Goal: Transaction & Acquisition: Purchase product/service

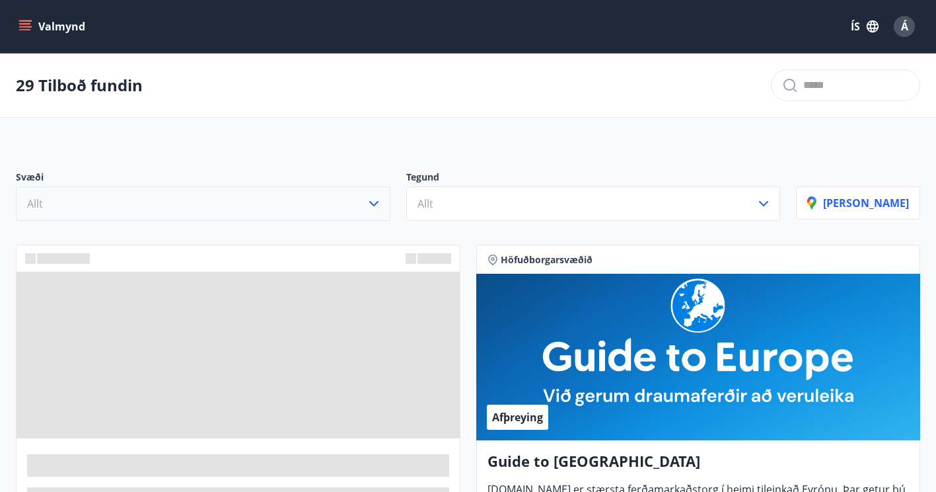
click at [231, 201] on button "Allt" at bounding box center [203, 203] width 375 height 34
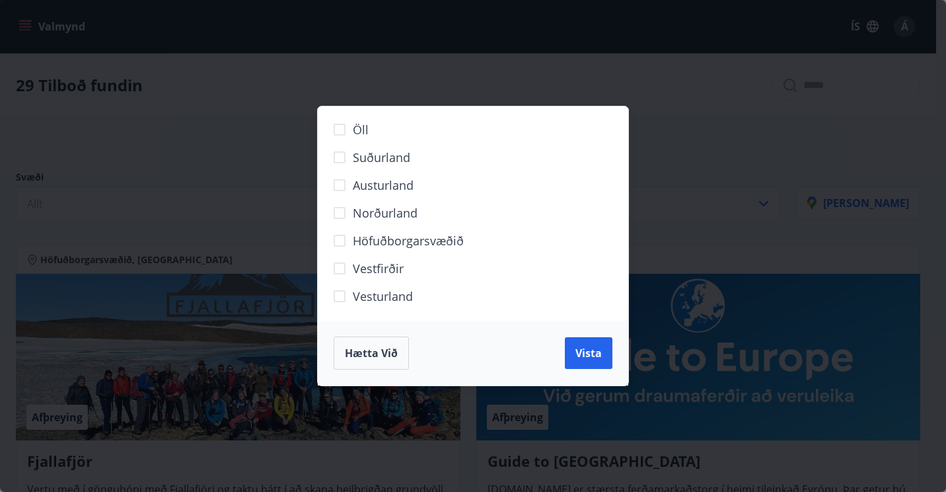
click at [398, 246] on span "Höfuðborgarsvæðið" at bounding box center [408, 240] width 111 height 17
click at [587, 352] on span "Vista" at bounding box center [588, 353] width 26 height 15
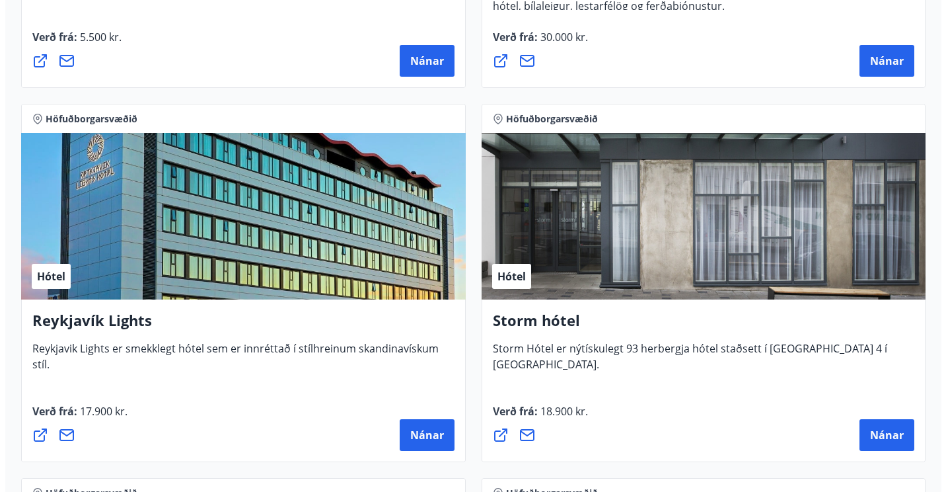
scroll to position [595, 0]
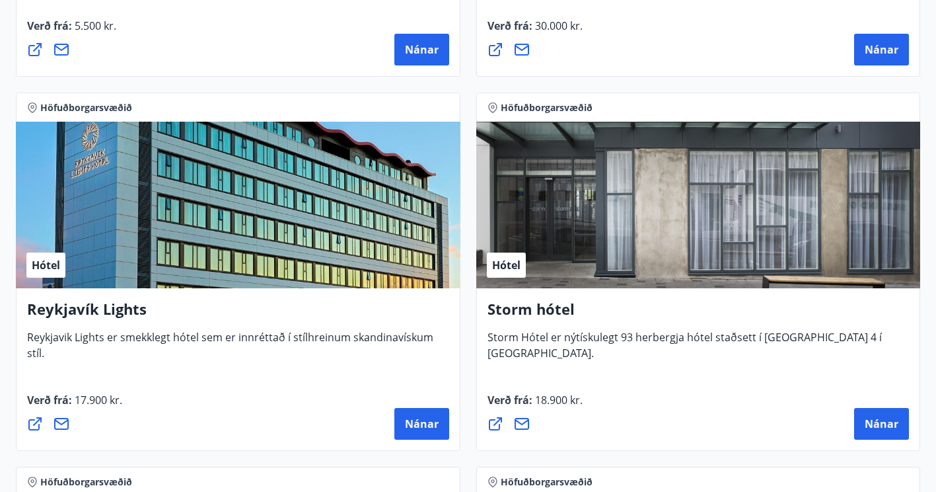
click at [243, 191] on div "Hótel" at bounding box center [238, 205] width 445 height 167
click at [426, 431] on button "Nánar" at bounding box center [421, 424] width 55 height 32
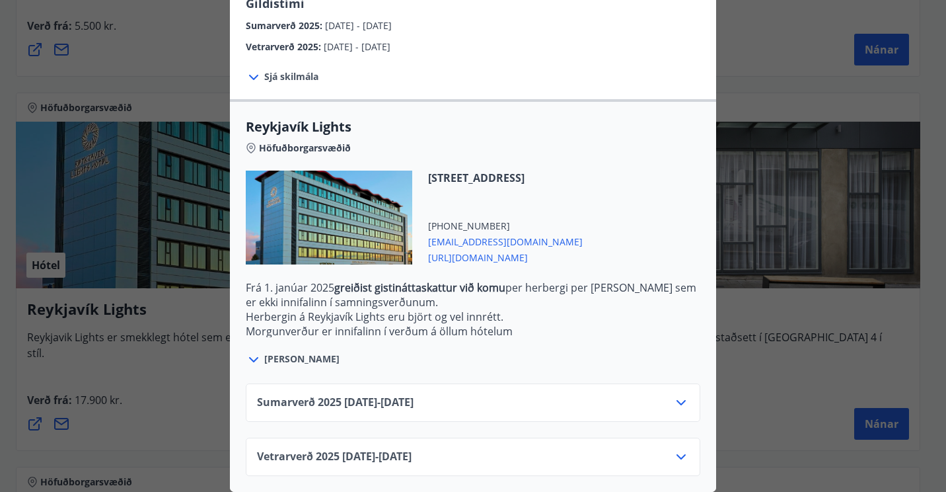
scroll to position [341, 0]
click at [679, 449] on icon at bounding box center [681, 457] width 16 height 16
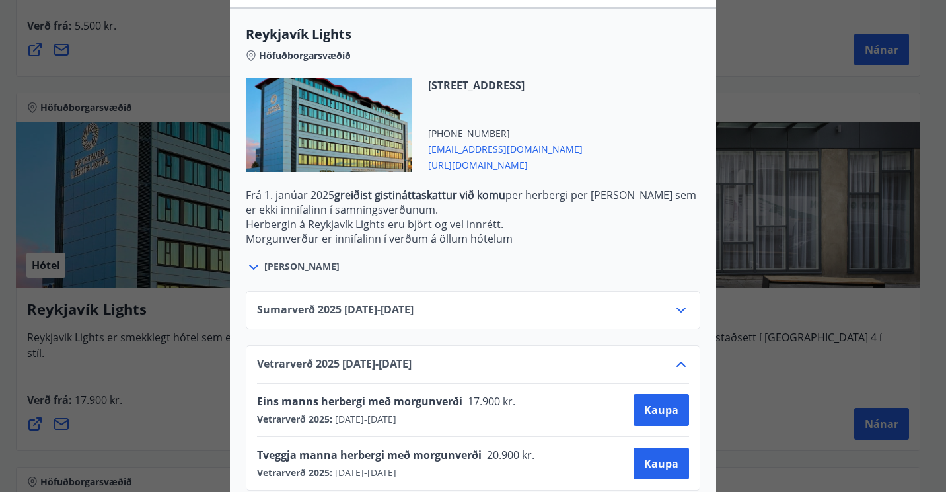
scroll to position [448, 0]
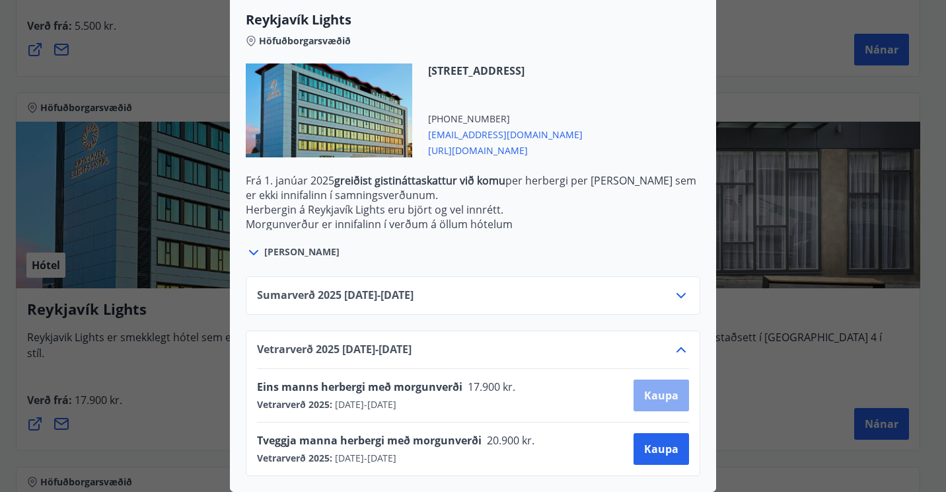
click at [665, 388] on span "Kaupa" at bounding box center [661, 395] width 34 height 15
